Goal: Task Accomplishment & Management: Complete application form

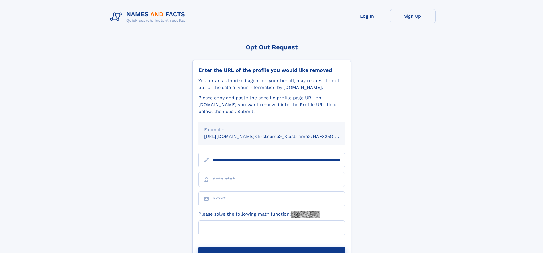
scroll to position [0, 72]
type input "**********"
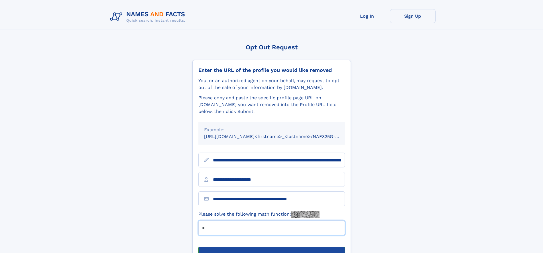
type input "*"
click at [271, 247] on button "Submit Opt Out Request" at bounding box center [271, 256] width 147 height 18
